Goal: Communication & Community: Answer question/provide support

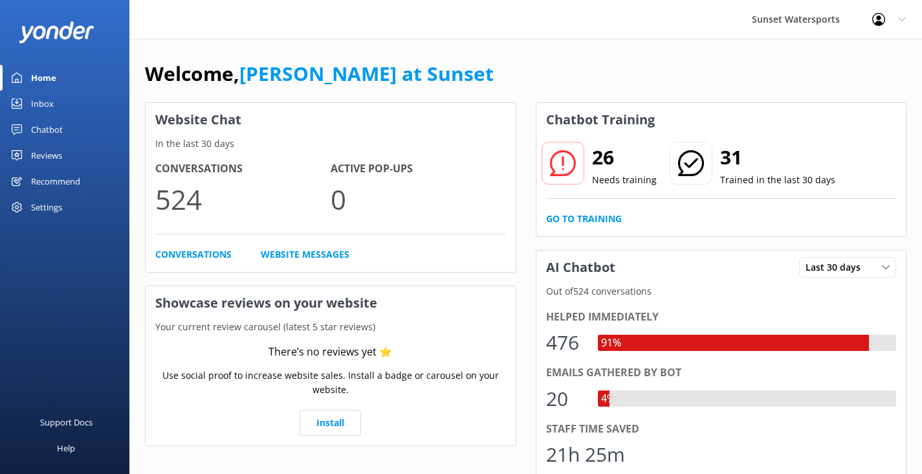
click at [47, 105] on div "Inbox" at bounding box center [42, 104] width 23 height 26
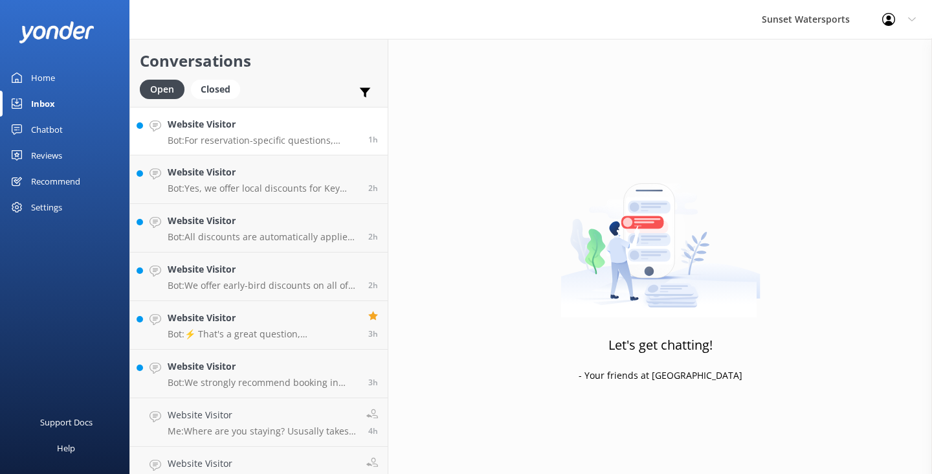
click at [235, 135] on p "Bot: For reservation-specific questions, please call our call center at [PHONE_…" at bounding box center [263, 141] width 191 height 12
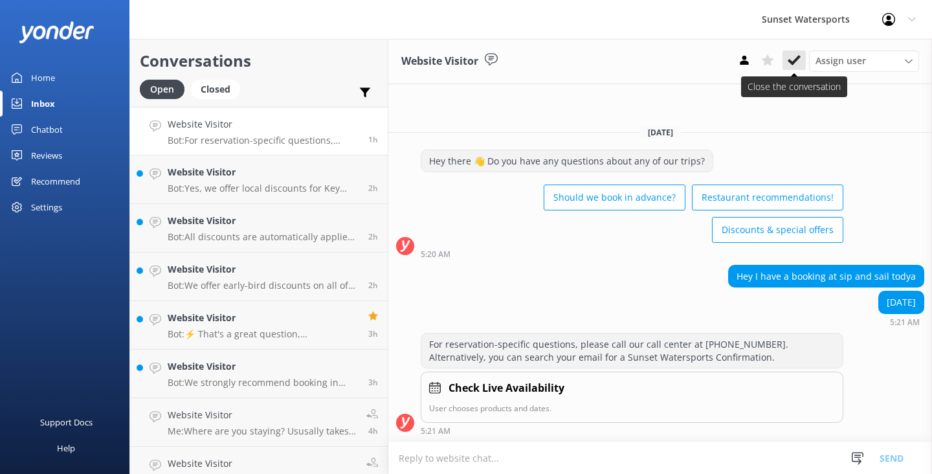
click at [798, 56] on use at bounding box center [793, 60] width 13 height 10
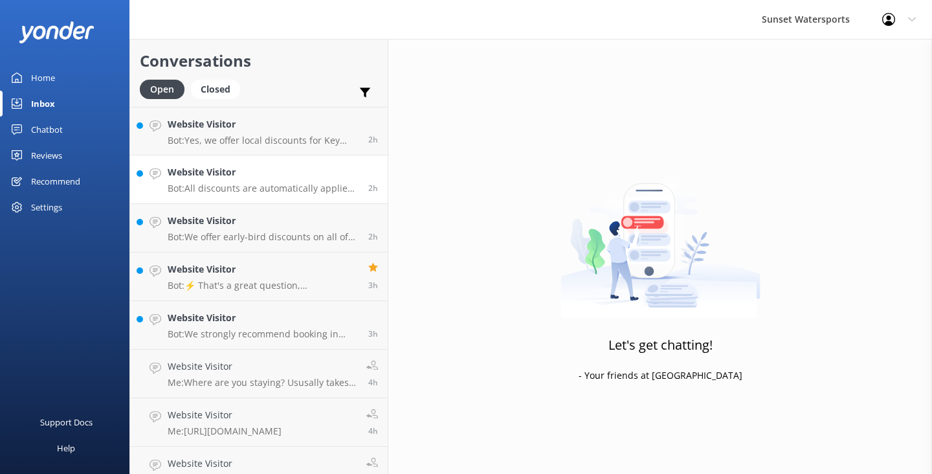
click at [298, 185] on p "Bot: All discounts are automatically applied at checkout. If you have already c…" at bounding box center [263, 188] width 191 height 12
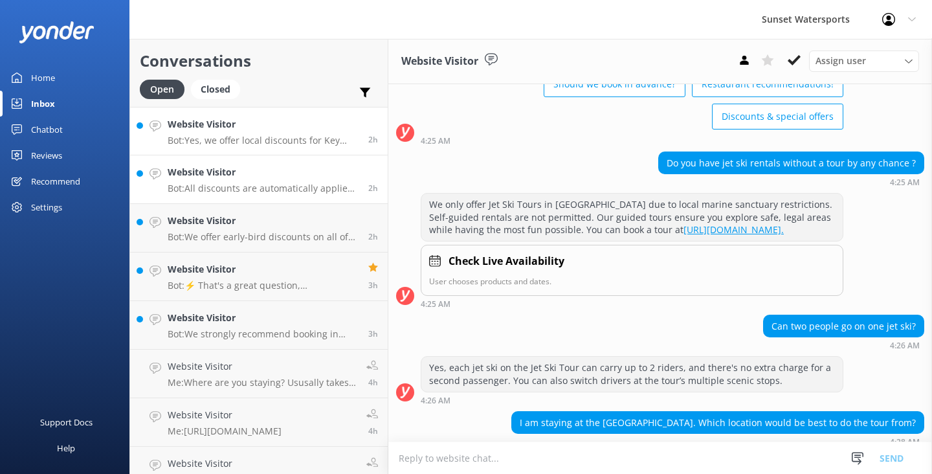
click at [294, 148] on link "Website Visitor Bot: Yes, we offer local discounts for Key West residents. You …" at bounding box center [259, 131] width 258 height 49
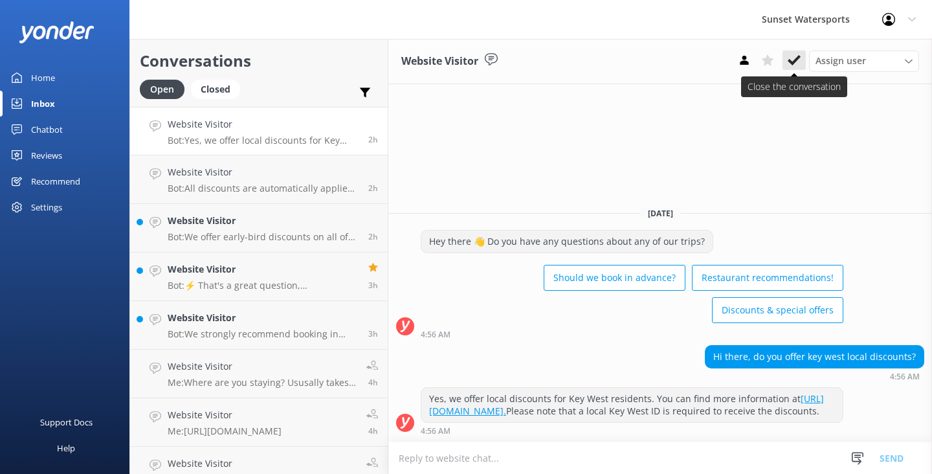
click at [792, 61] on icon at bounding box center [793, 60] width 13 height 13
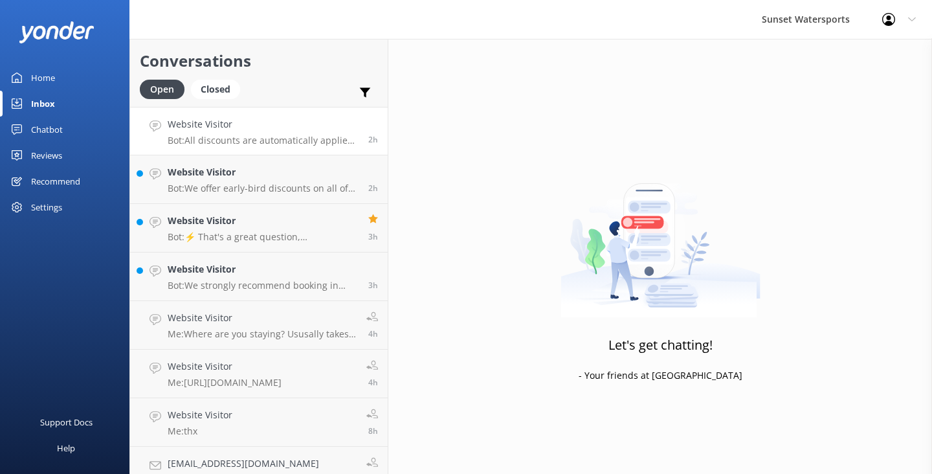
click at [336, 135] on p "Bot: All discounts are automatically applied at checkout. If you have already c…" at bounding box center [263, 141] width 191 height 12
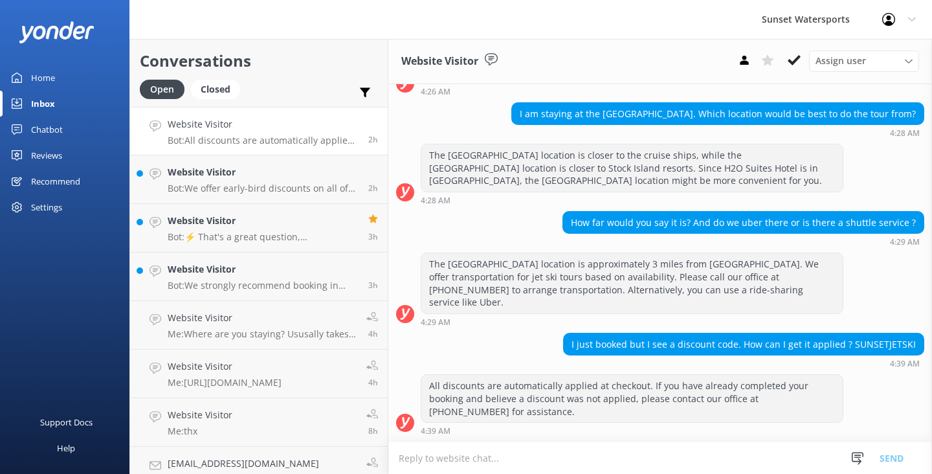
scroll to position [403, 0]
click at [796, 63] on icon at bounding box center [793, 60] width 13 height 13
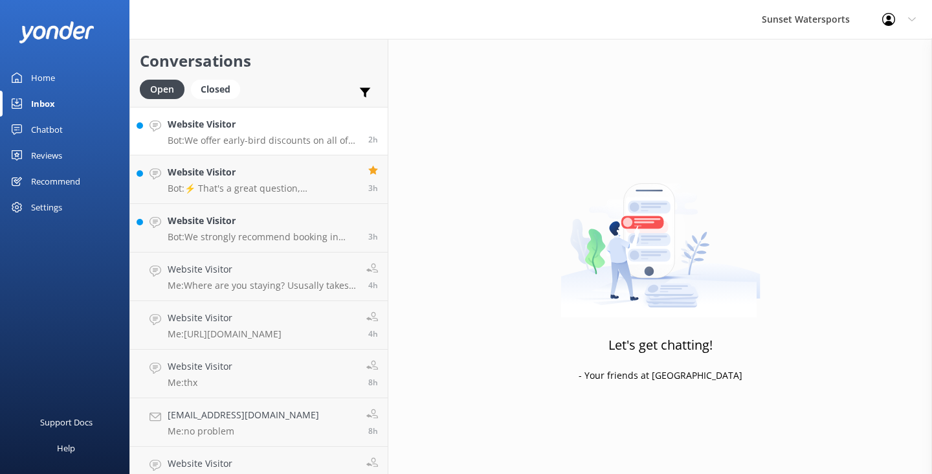
click at [268, 140] on p "Bot: We offer early-bird discounts on all of our morning trips. When you book d…" at bounding box center [263, 141] width 191 height 12
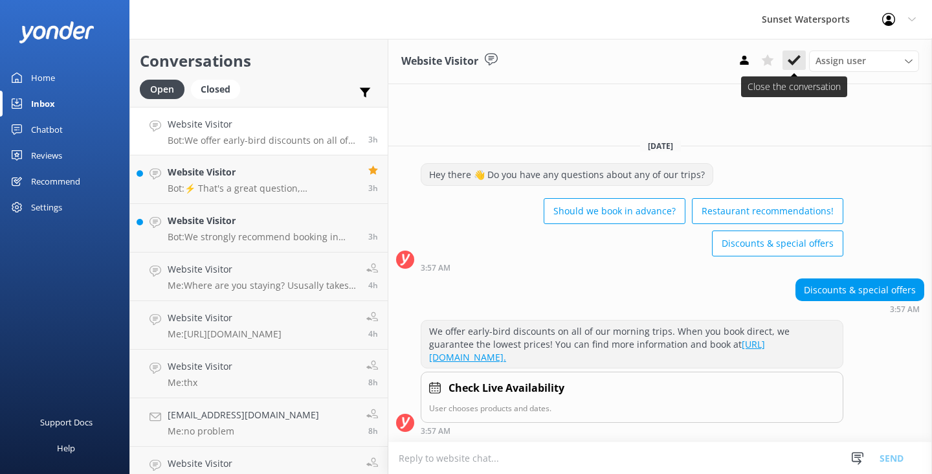
click at [791, 68] on button at bounding box center [793, 59] width 23 height 19
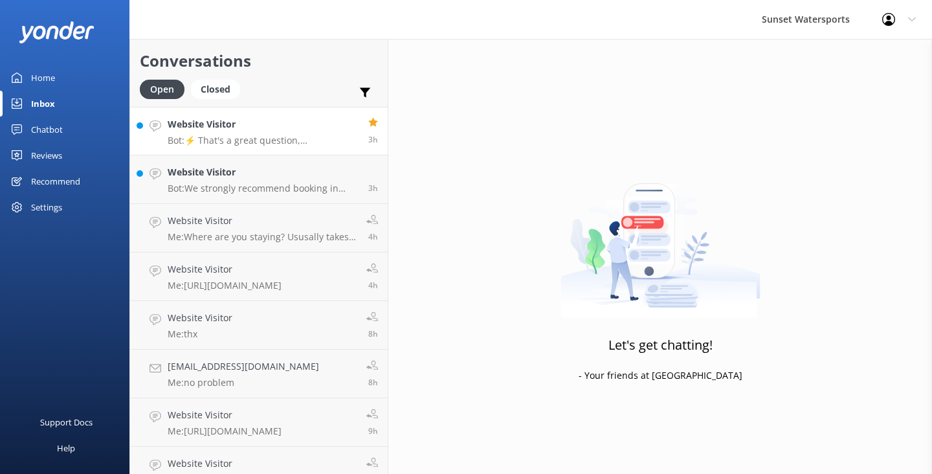
click at [282, 144] on p "Bot: ⚡ That's a great question, unfortunately I do not know the answer. I'm goi…" at bounding box center [263, 141] width 191 height 12
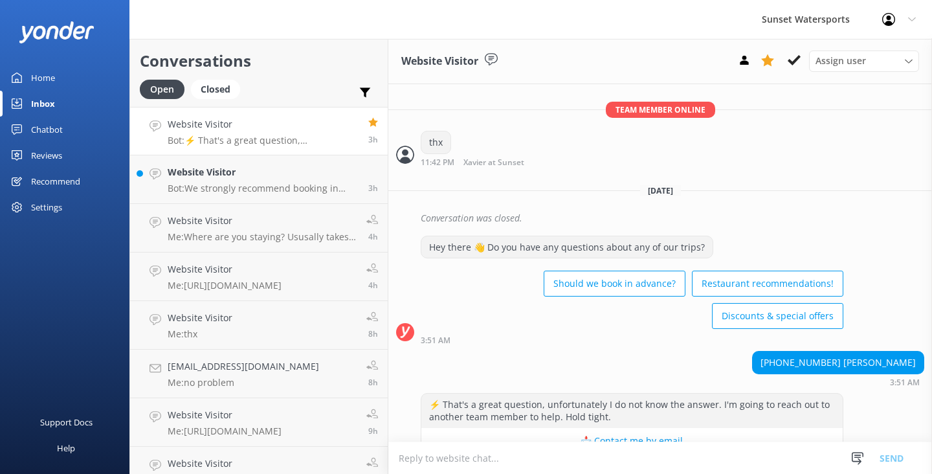
scroll to position [1030, 0]
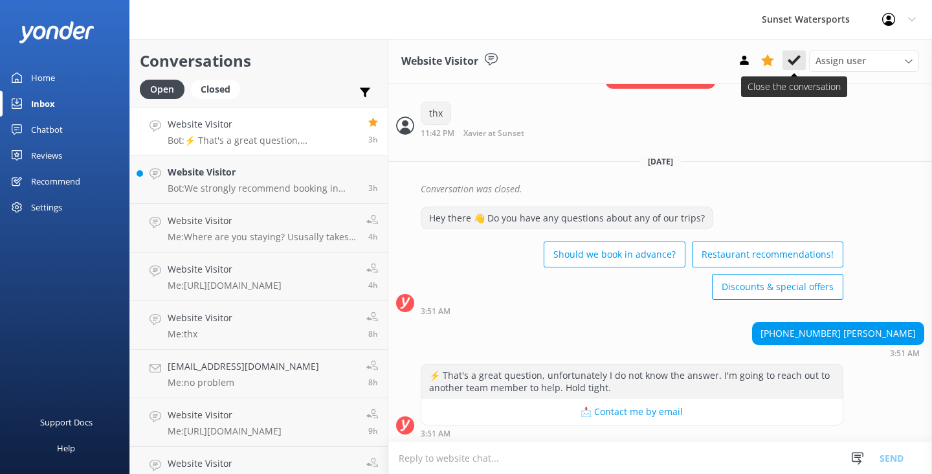
click at [792, 61] on icon at bounding box center [793, 60] width 13 height 13
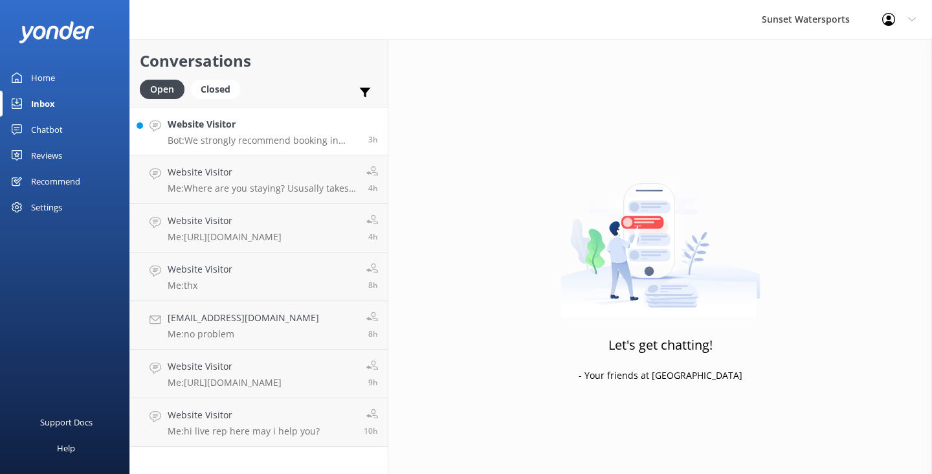
click at [285, 131] on h4 "Website Visitor" at bounding box center [263, 124] width 191 height 14
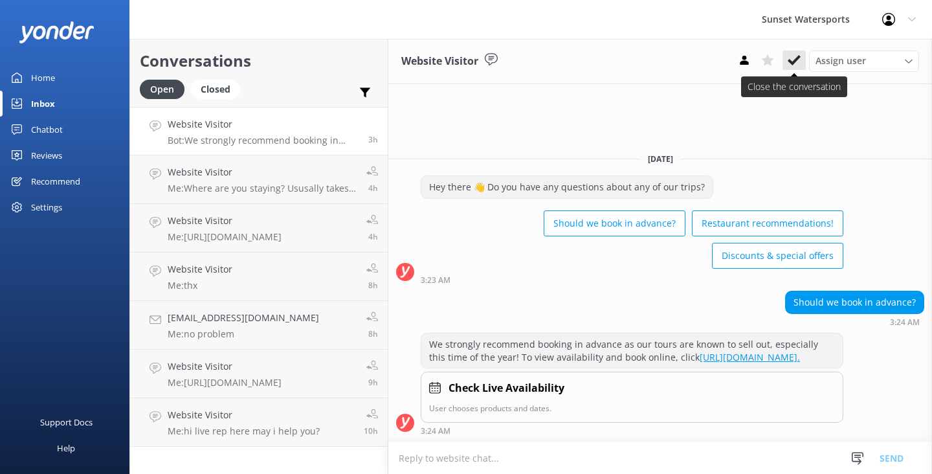
click at [795, 61] on use at bounding box center [793, 60] width 13 height 10
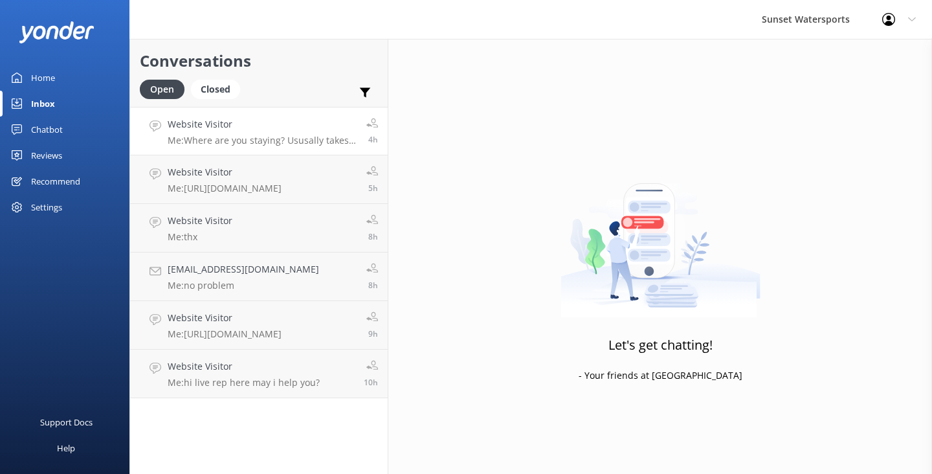
click at [259, 141] on p "Me: Where are you staying? Ususally takes 30-45 mins." at bounding box center [262, 141] width 189 height 12
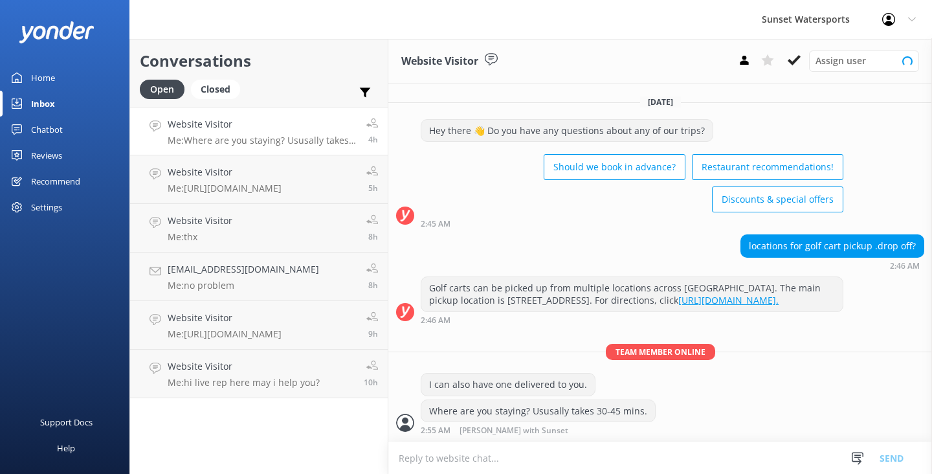
scroll to position [11, 0]
click at [792, 63] on use at bounding box center [793, 60] width 13 height 10
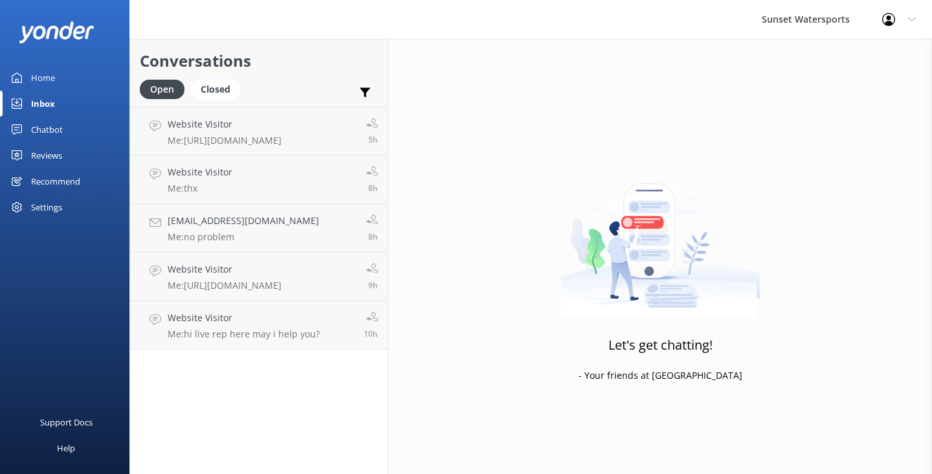
click at [48, 100] on div "Inbox" at bounding box center [43, 104] width 24 height 26
